Goal: Check status: Check status

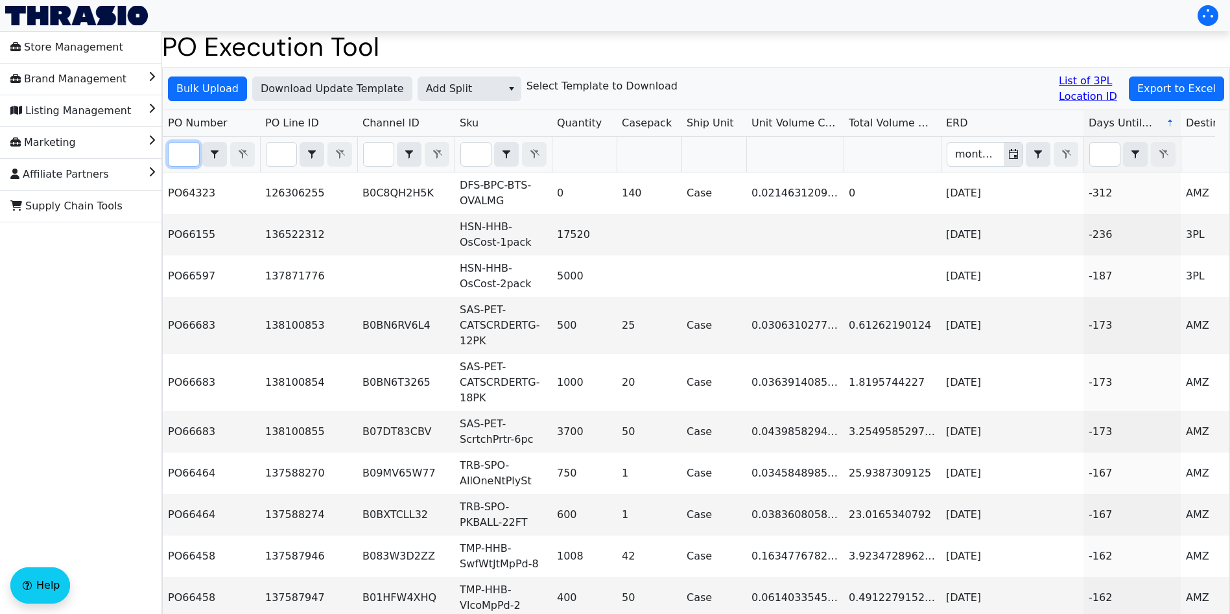
click at [188, 158] on input "Filter" at bounding box center [184, 154] width 30 height 23
paste input "PO67091"
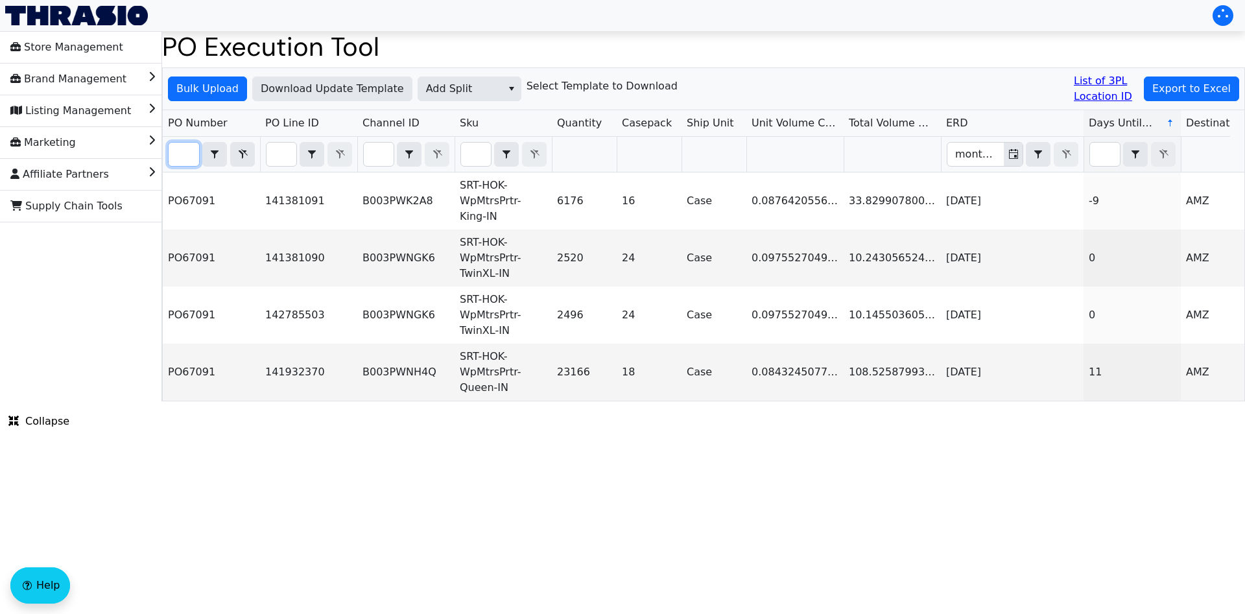
type input "PO67091"
click at [452, 84] on span "Add Split" at bounding box center [460, 89] width 68 height 16
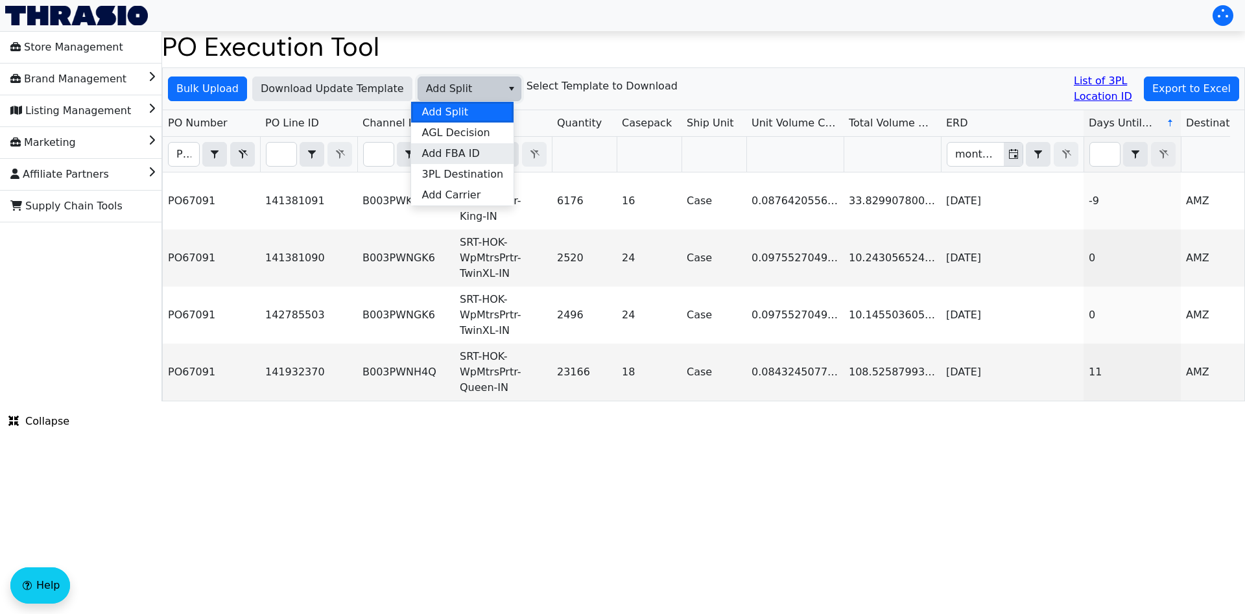
click at [465, 156] on span "Add FBA ID" at bounding box center [450, 154] width 58 height 16
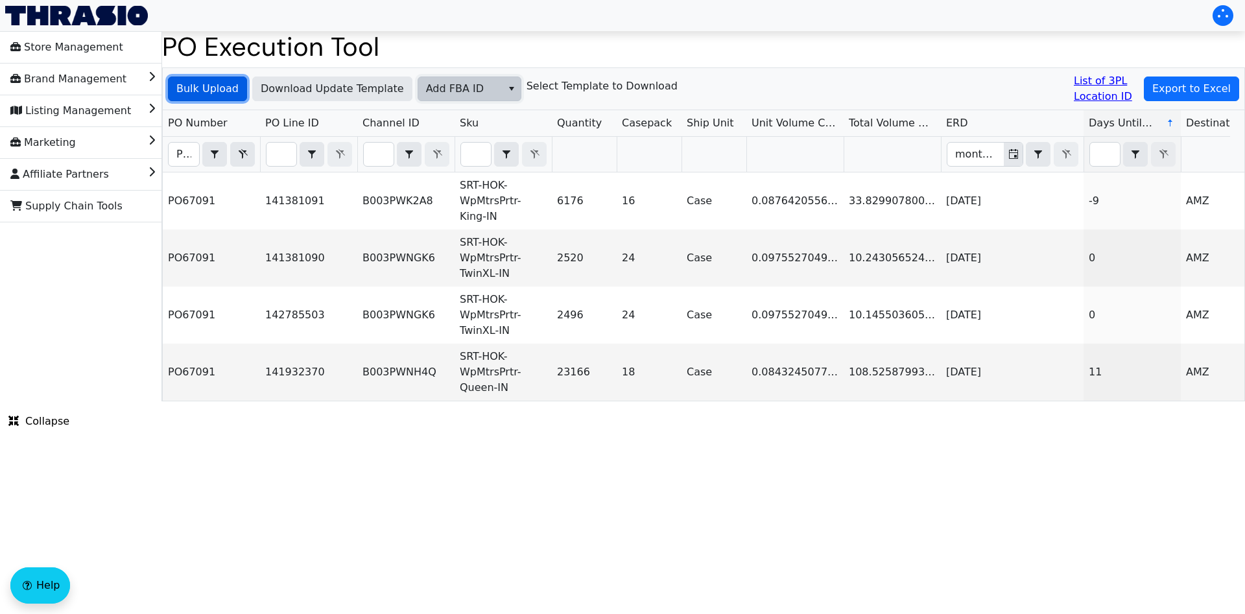
click at [218, 88] on span "Bulk Upload" at bounding box center [207, 89] width 62 height 16
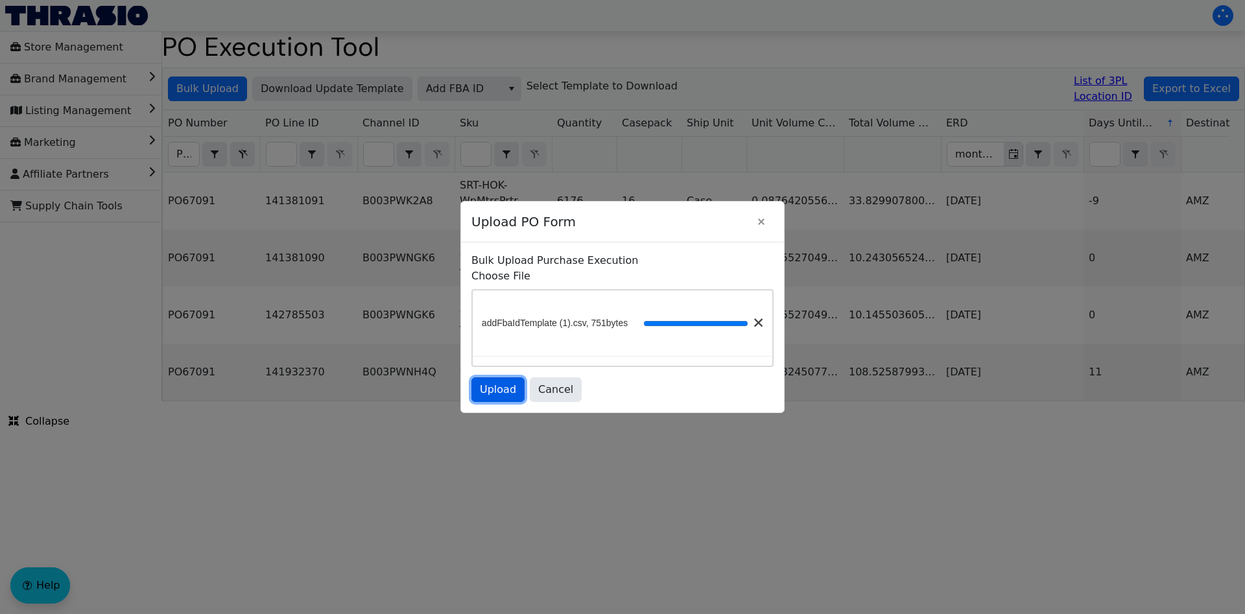
click at [496, 395] on span "Upload" at bounding box center [498, 390] width 36 height 16
